Goal: Book appointment/travel/reservation

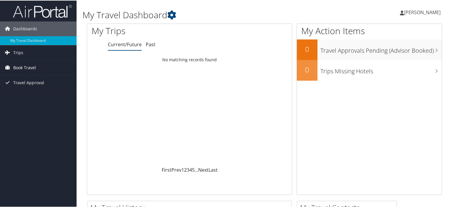
click at [31, 67] on span "Book Travel" at bounding box center [24, 67] width 23 height 15
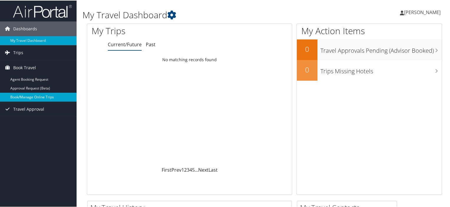
click at [28, 93] on link "Book/Manage Online Trips" at bounding box center [38, 96] width 77 height 9
